Goal: Information Seeking & Learning: Find specific fact

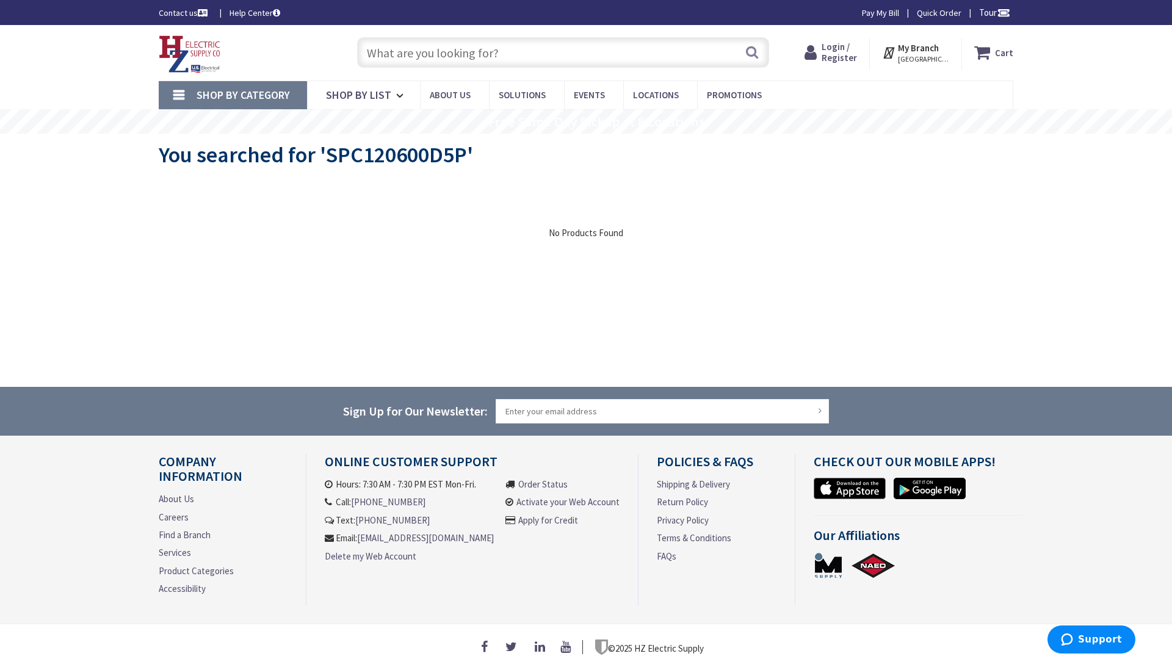
type input "Central Pk, 909 Kiely Blvd, Santa Clara, CA 95051, USA"
